Goal: Transaction & Acquisition: Book appointment/travel/reservation

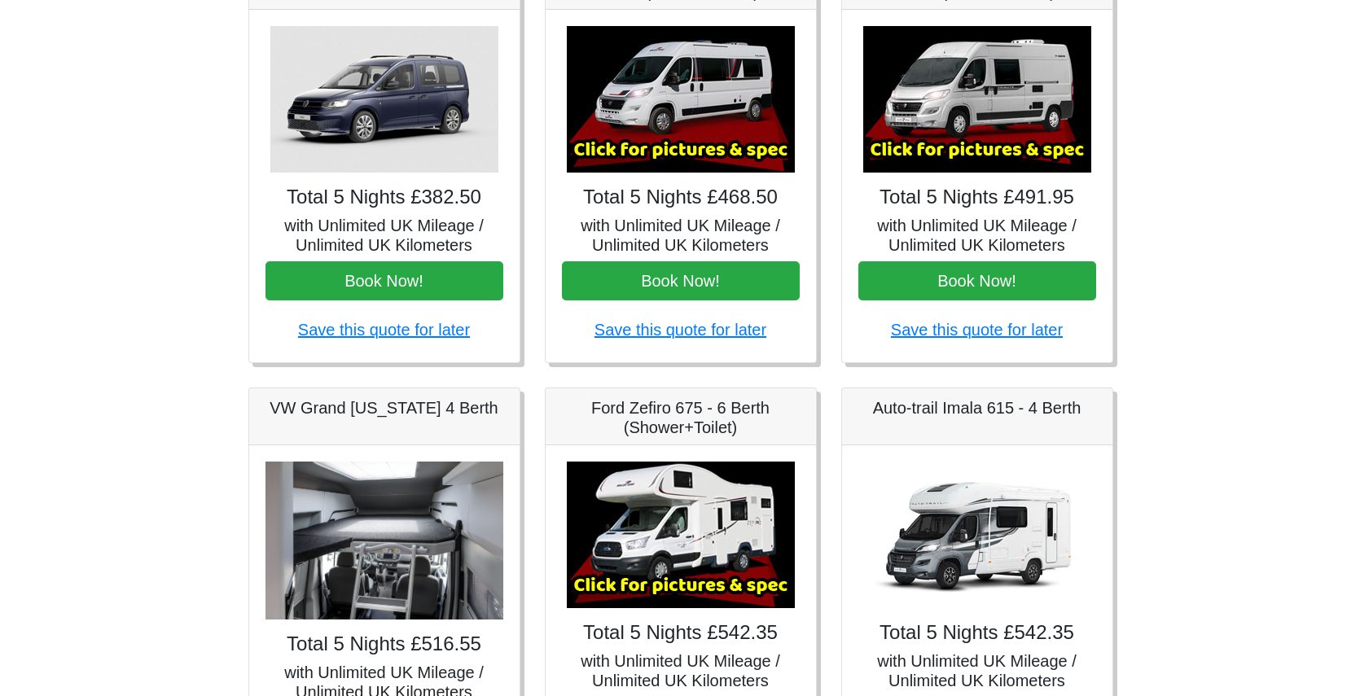
scroll to position [90, 0]
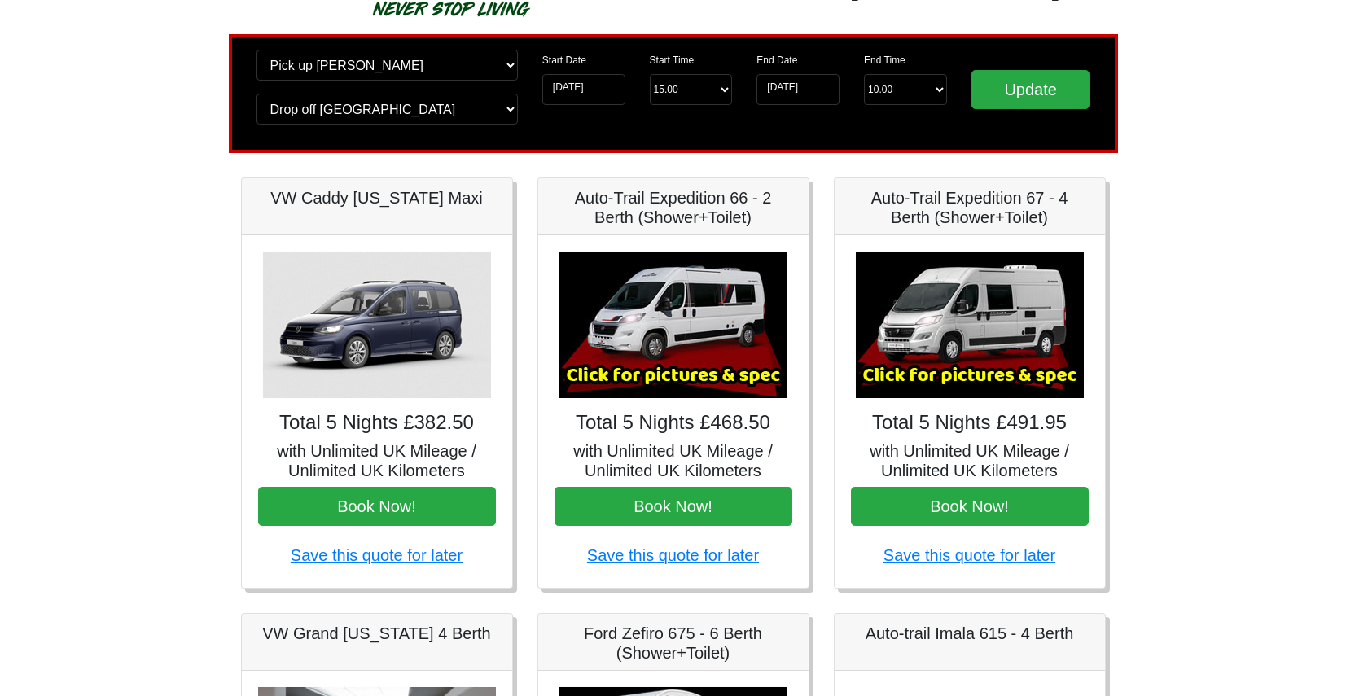
click at [681, 336] on img at bounding box center [673, 325] width 228 height 147
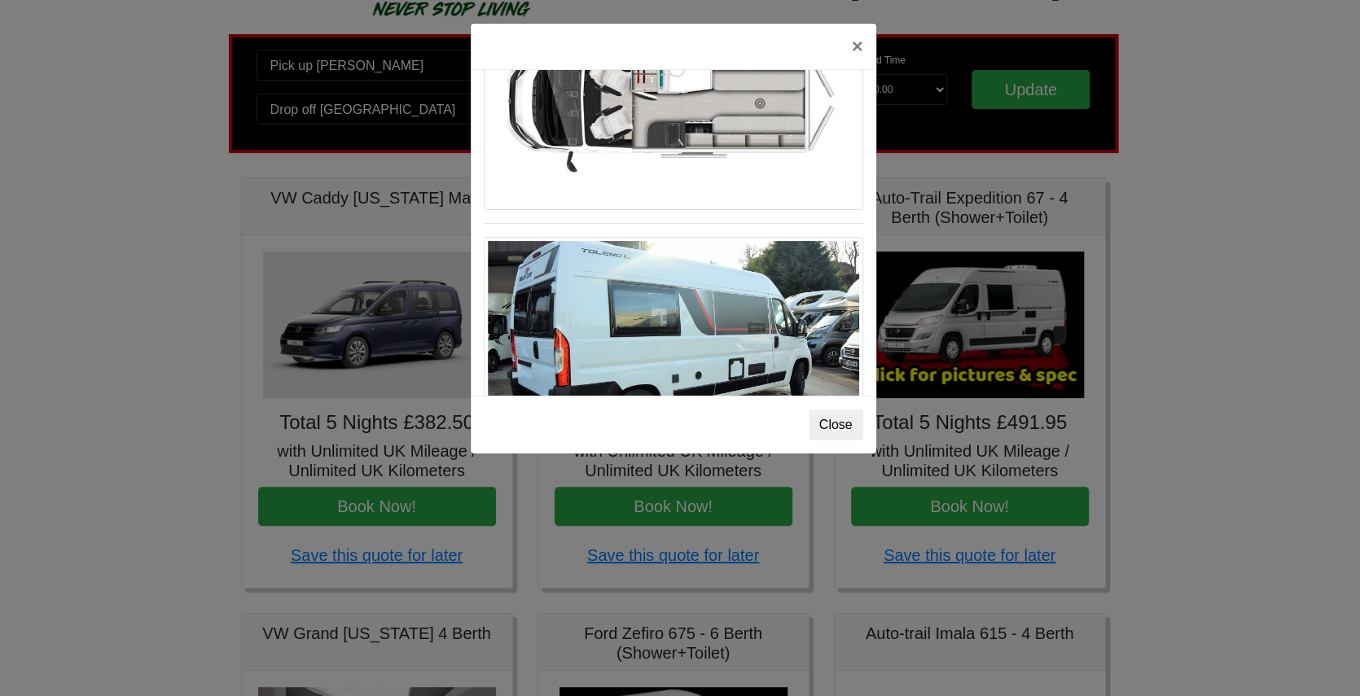
scroll to position [875, 0]
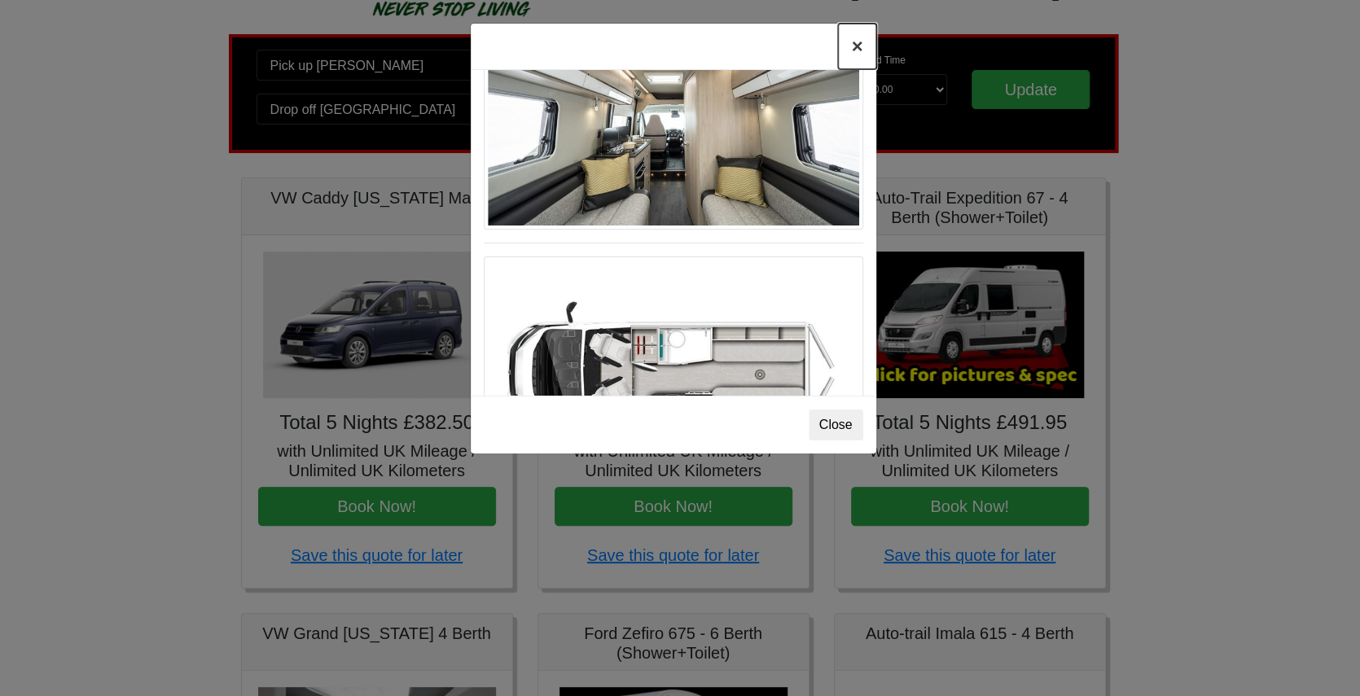
click at [856, 50] on button "×" at bounding box center [856, 47] width 37 height 46
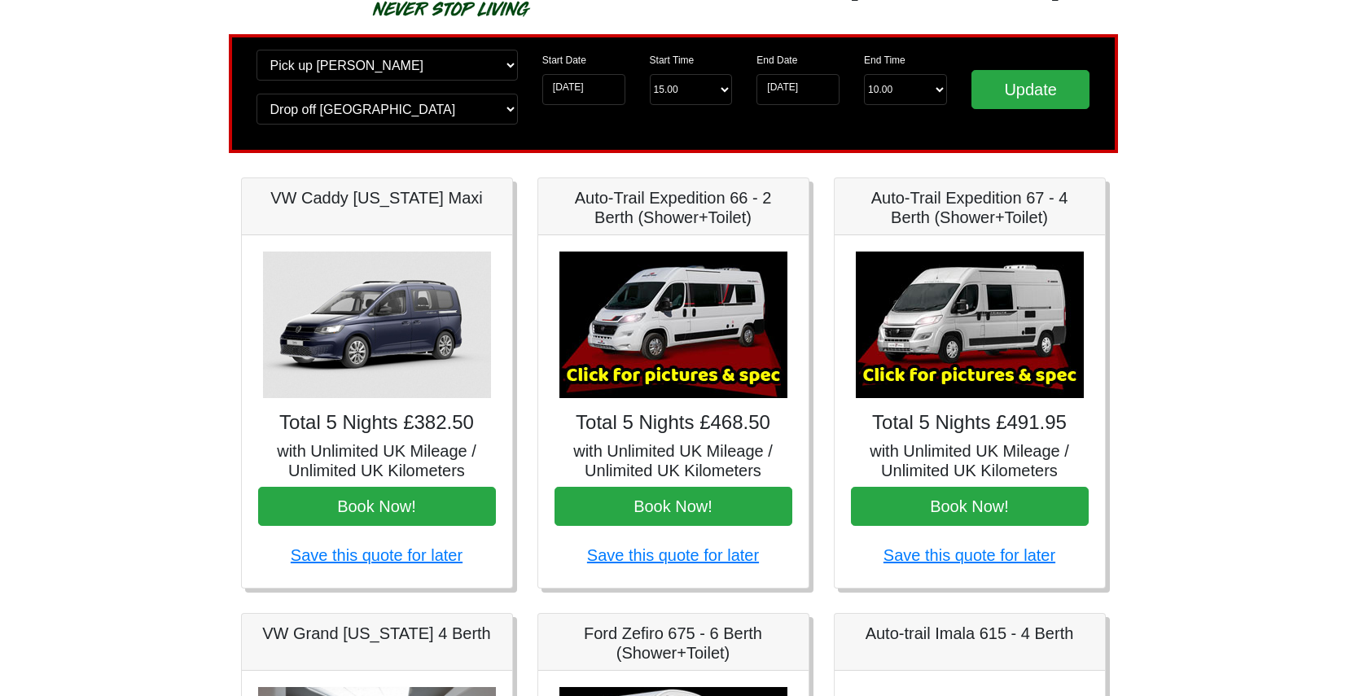
click at [962, 308] on img at bounding box center [970, 325] width 228 height 147
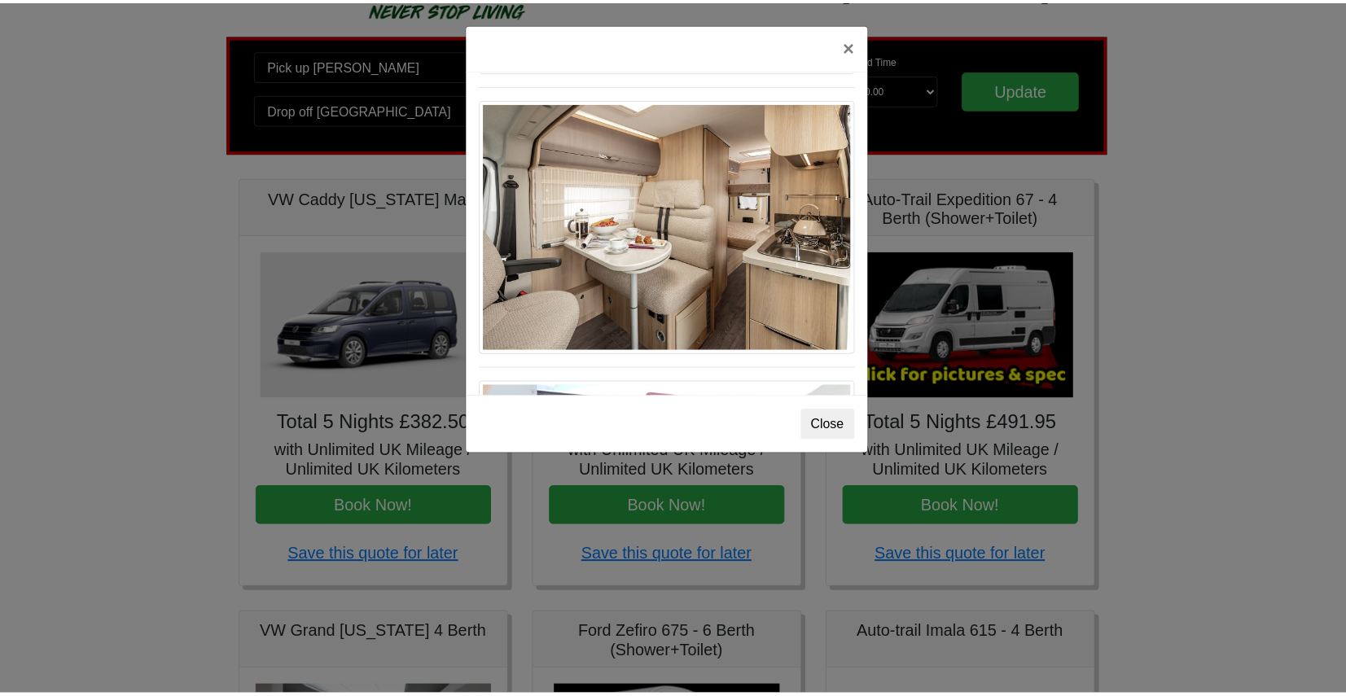
scroll to position [1023, 0]
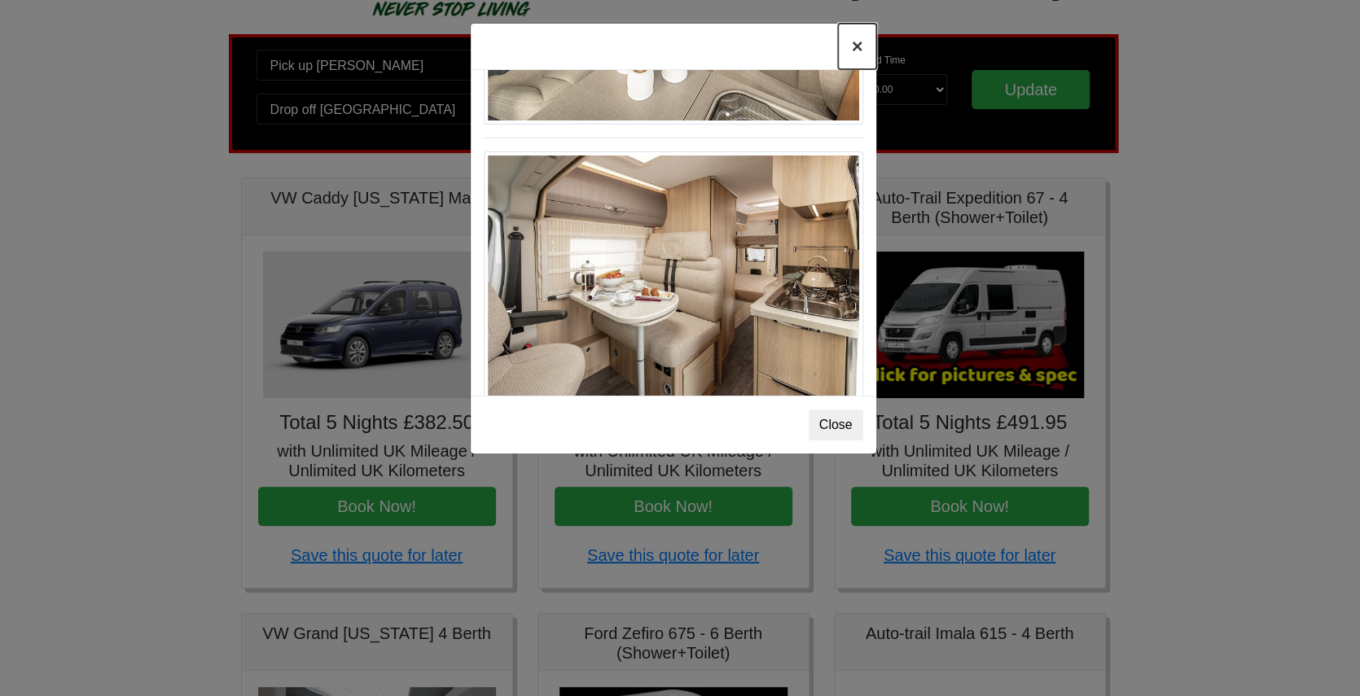
click at [861, 49] on button "×" at bounding box center [856, 47] width 37 height 46
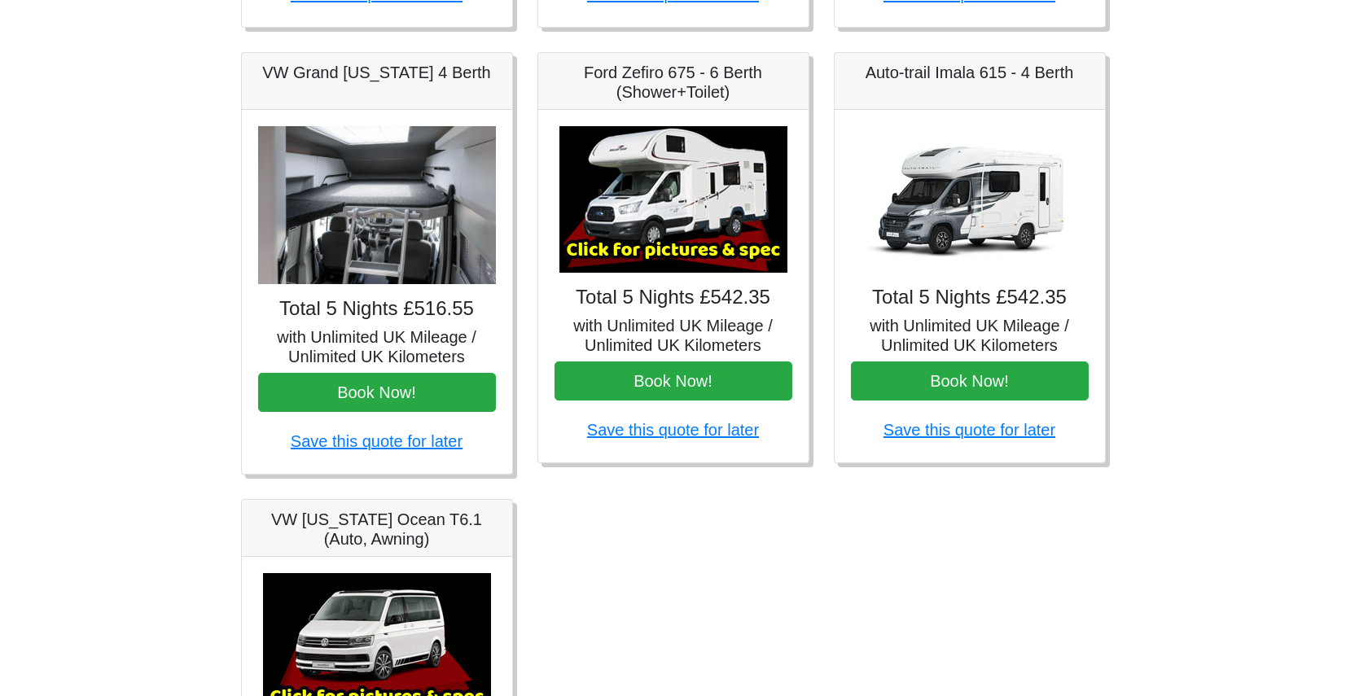
scroll to position [542, 0]
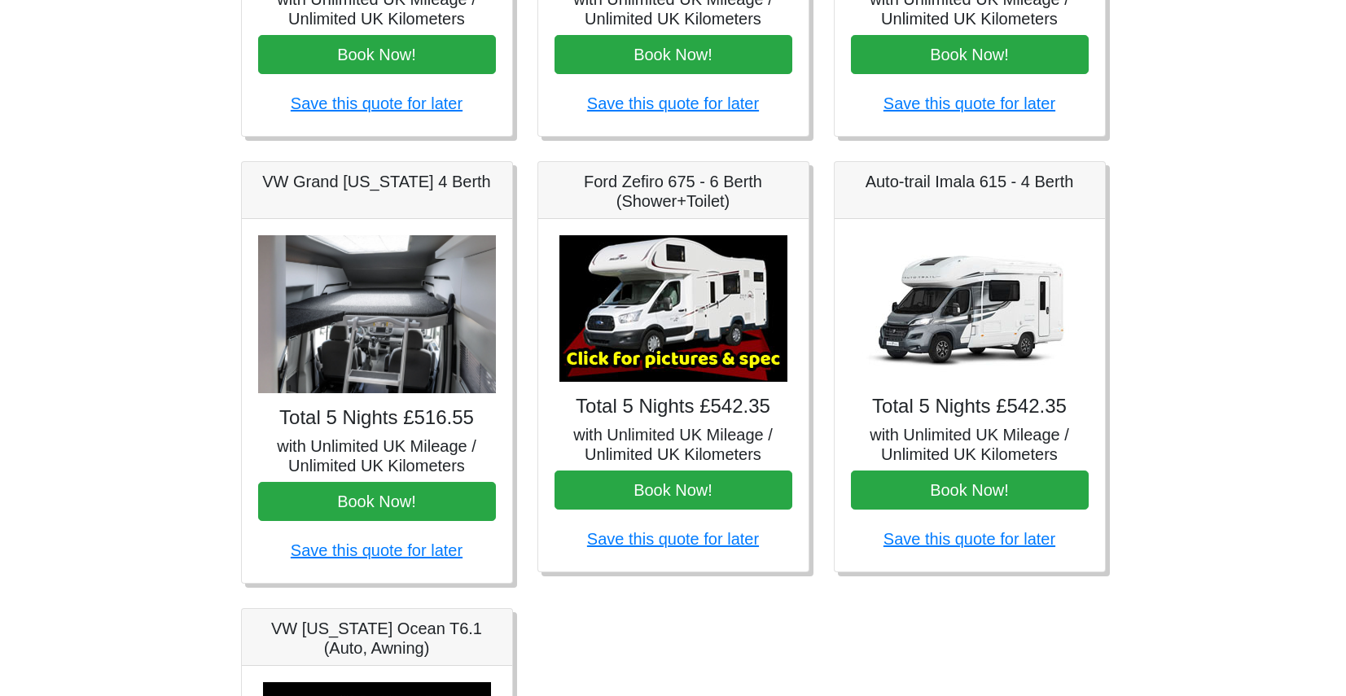
click at [990, 320] on img at bounding box center [970, 308] width 228 height 147
click at [983, 318] on img at bounding box center [970, 308] width 228 height 147
click at [938, 328] on img at bounding box center [970, 308] width 228 height 147
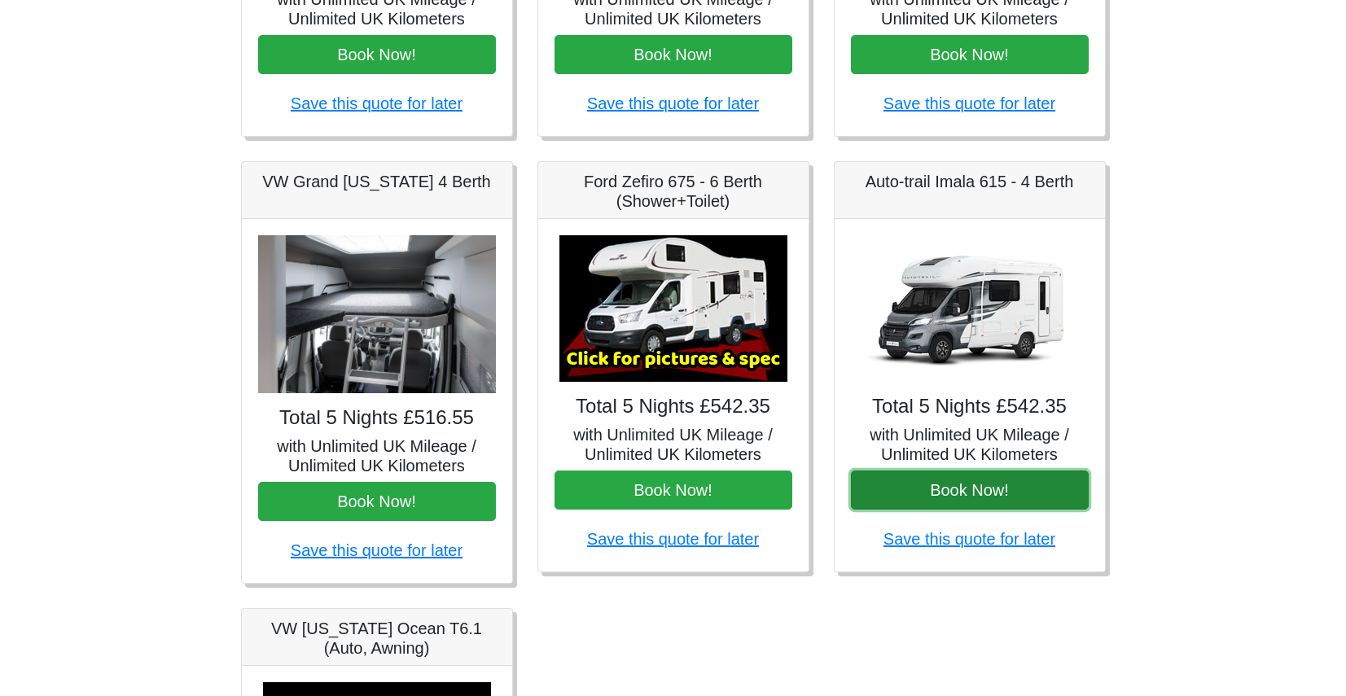
click at [980, 493] on button "Book Now!" at bounding box center [970, 490] width 238 height 39
click at [973, 471] on button "Book Now!" at bounding box center [970, 490] width 238 height 39
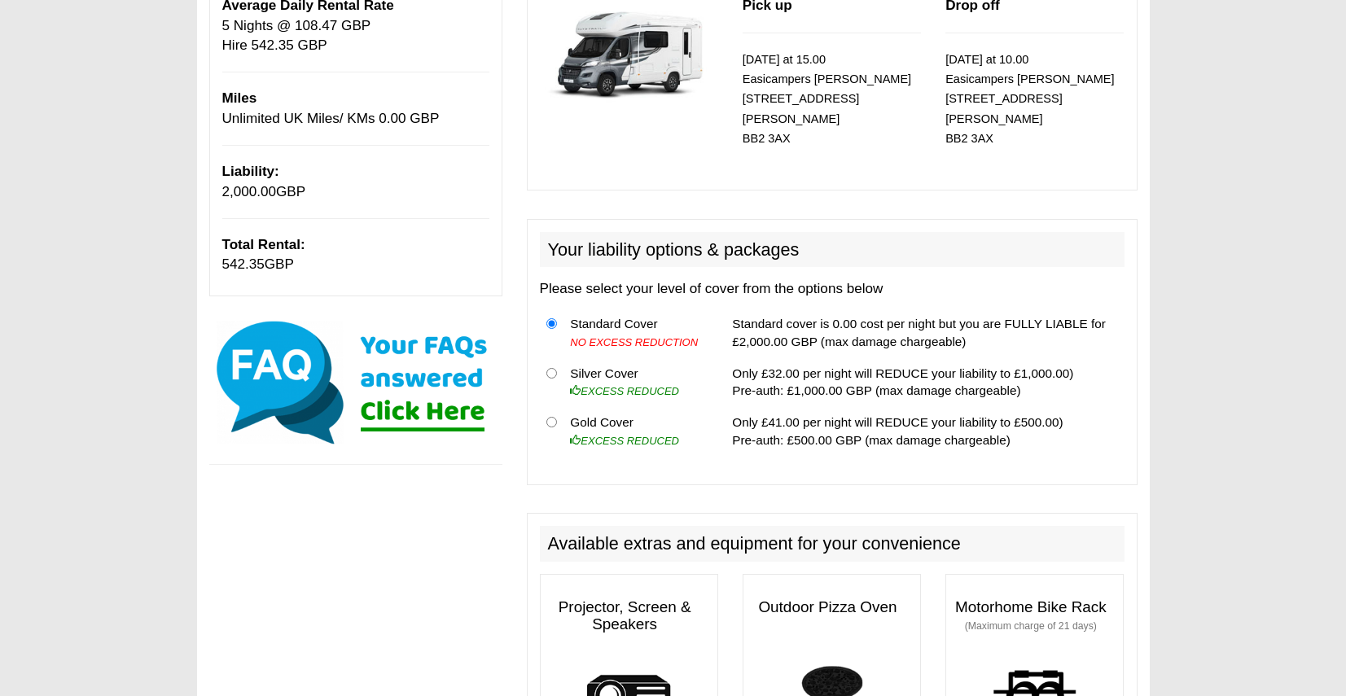
scroll to position [167, 0]
